Goal: Transaction & Acquisition: Purchase product/service

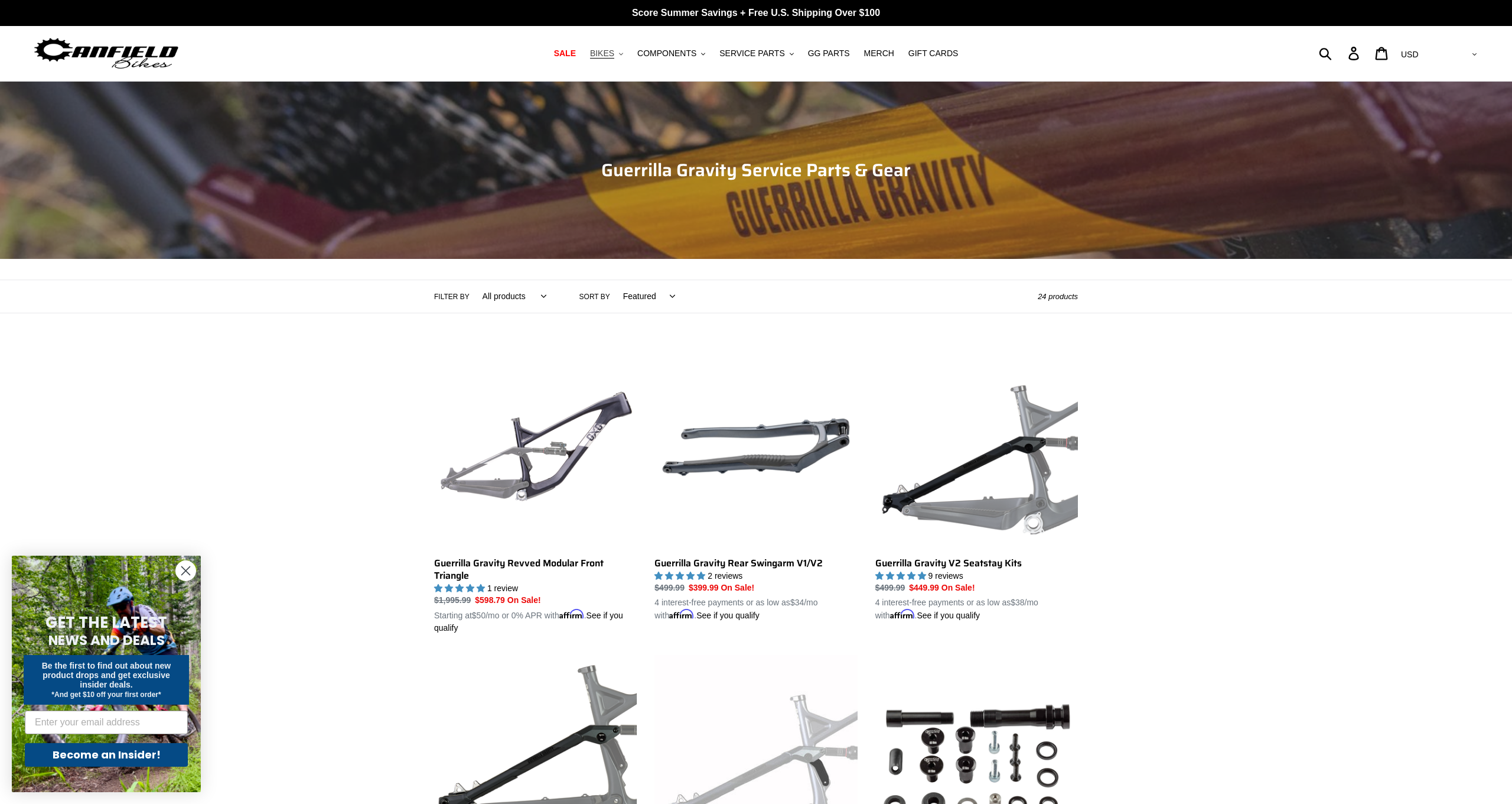
click at [609, 57] on span "BIKES" at bounding box center [602, 54] width 25 height 10
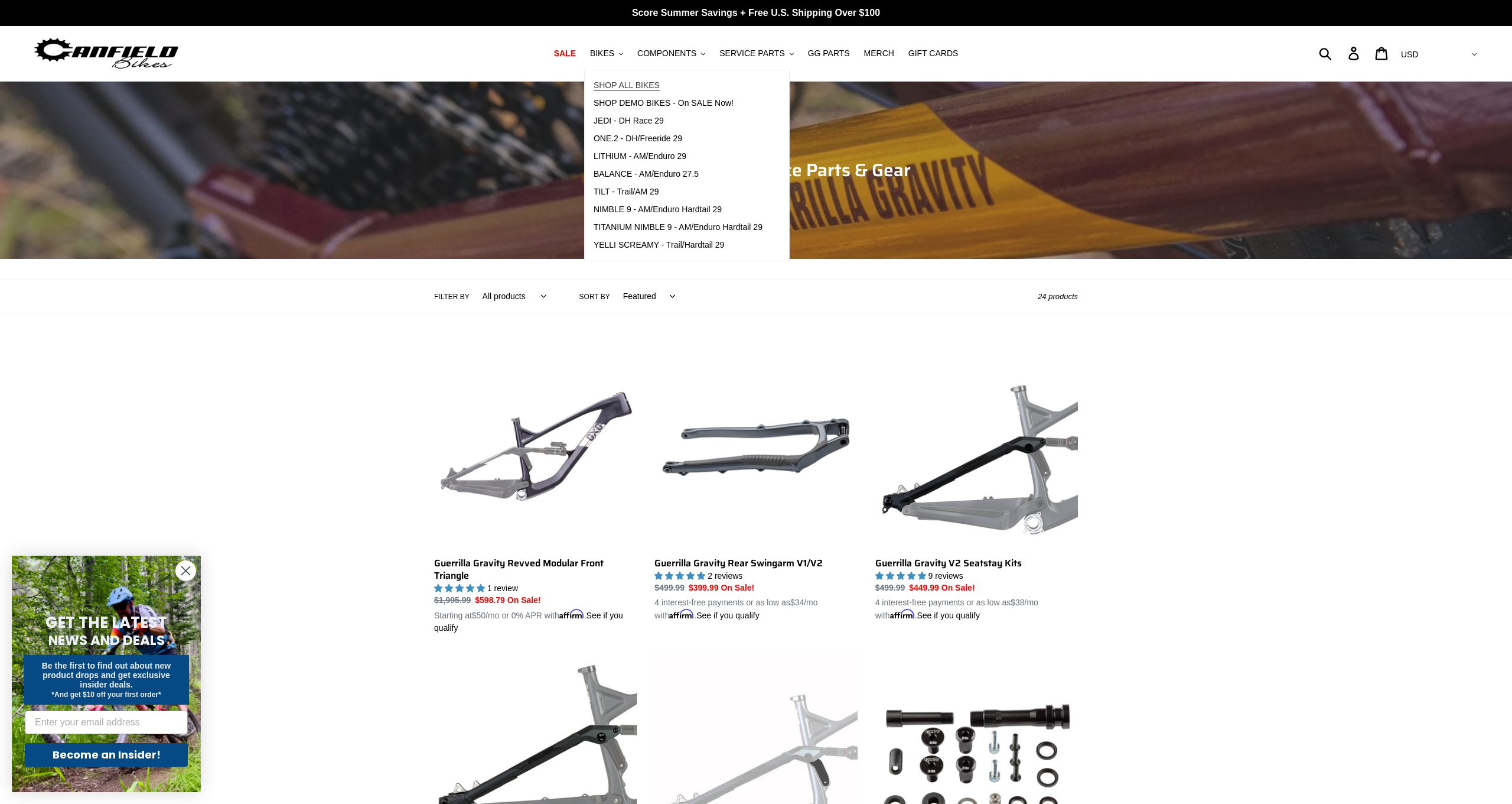
click at [631, 87] on span "SHOP ALL BIKES" at bounding box center [627, 86] width 66 height 10
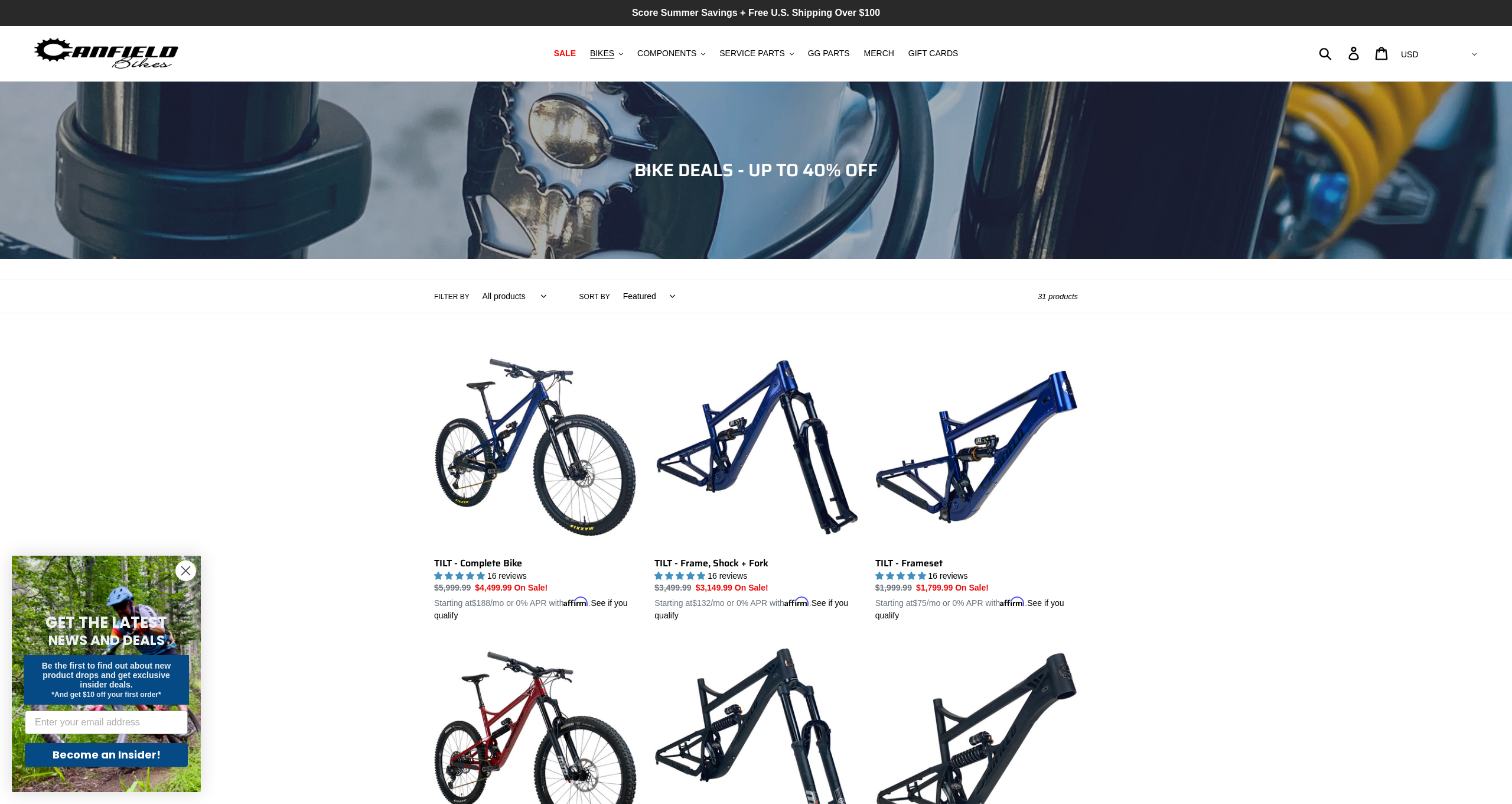
click at [134, 259] on div "Collection: BIKE DEALS - UP TO 40% OFF" at bounding box center [756, 259] width 1512 height 0
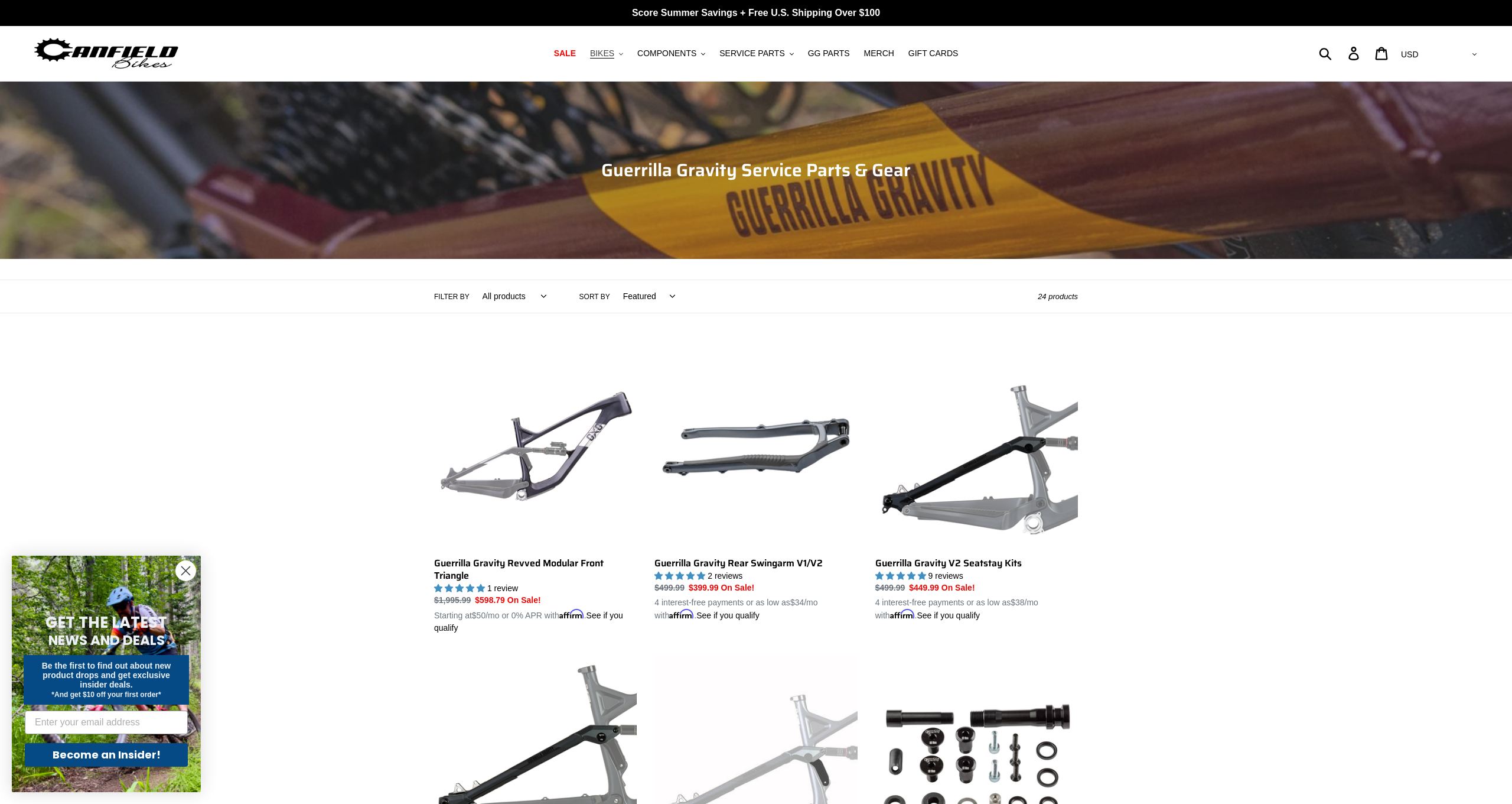
click at [610, 54] on span "BIKES" at bounding box center [602, 54] width 25 height 10
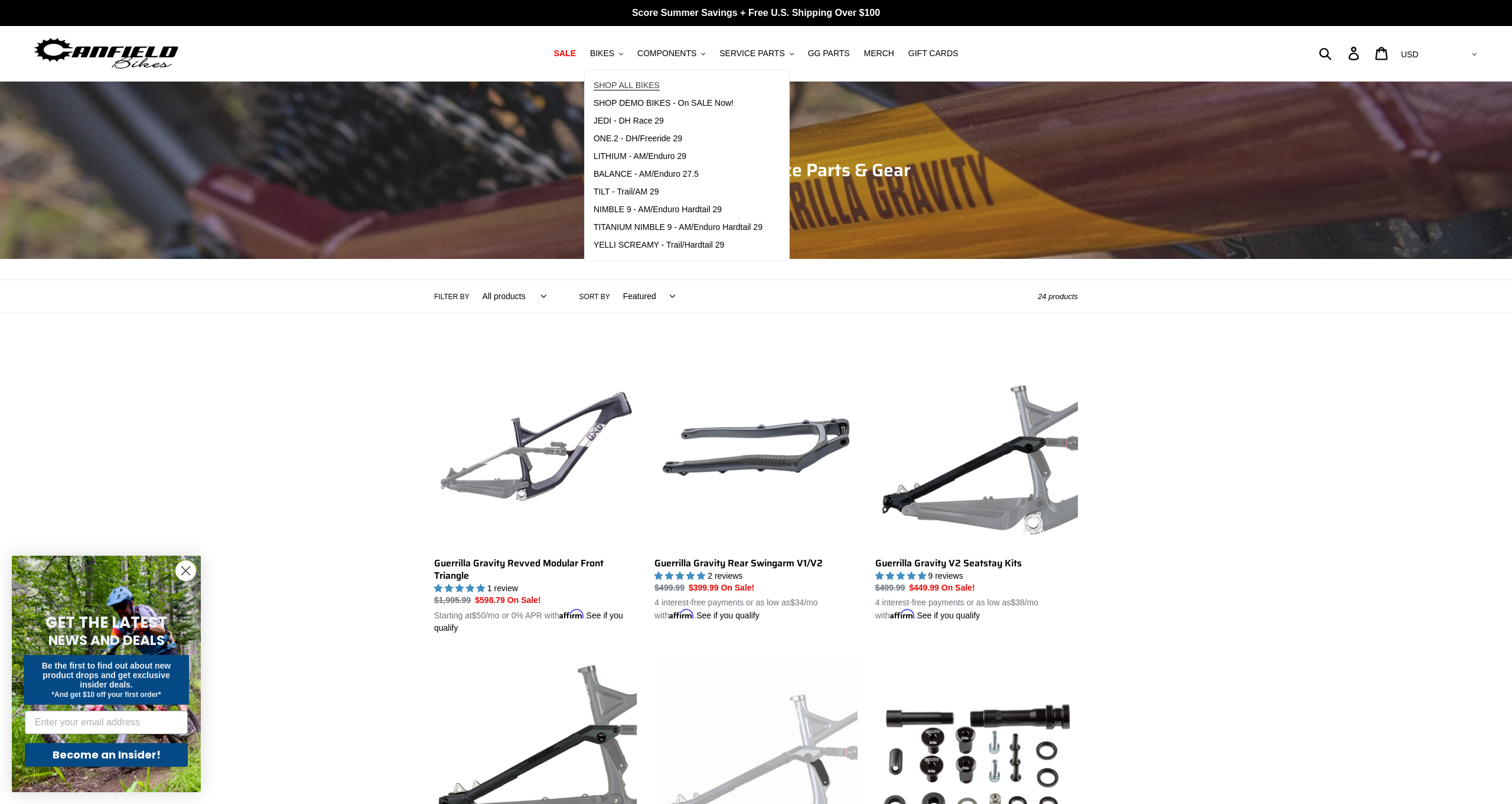
click at [635, 83] on span "SHOP ALL BIKES" at bounding box center [627, 86] width 66 height 10
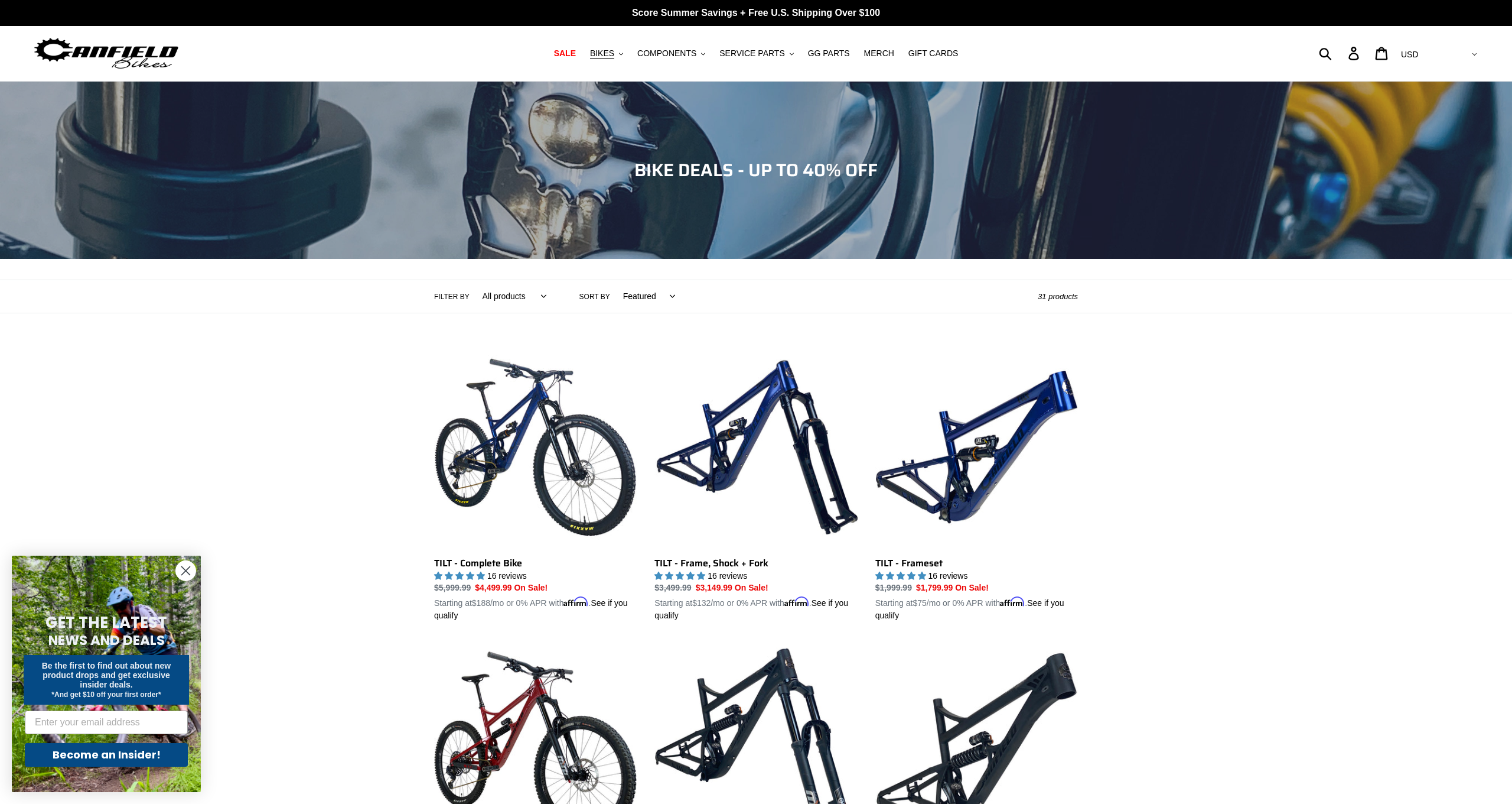
click at [122, 55] on img at bounding box center [106, 54] width 148 height 37
